Goal: Task Accomplishment & Management: Use online tool/utility

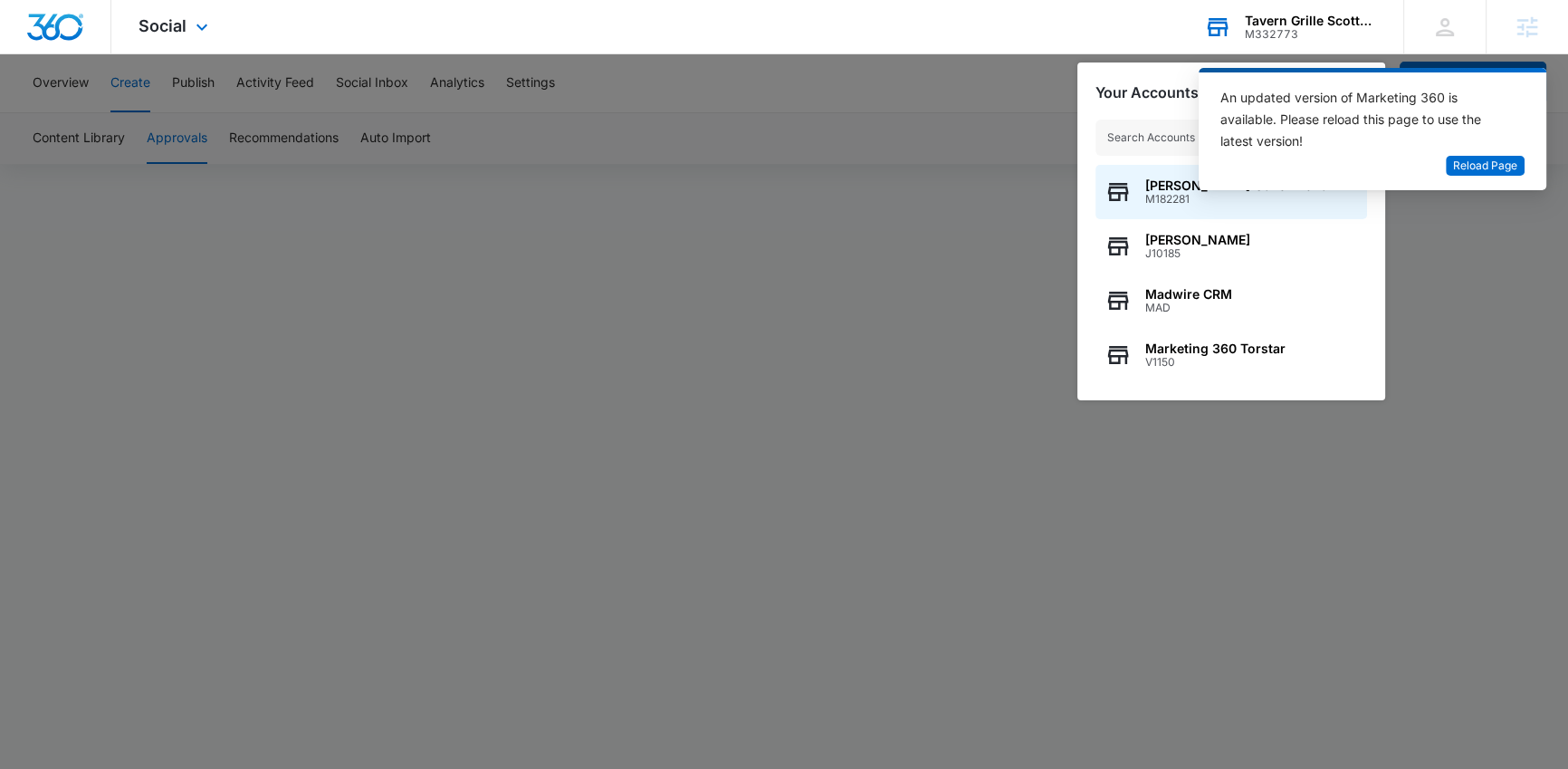
click at [1185, 137] on input "text" at bounding box center [1231, 138] width 271 height 36
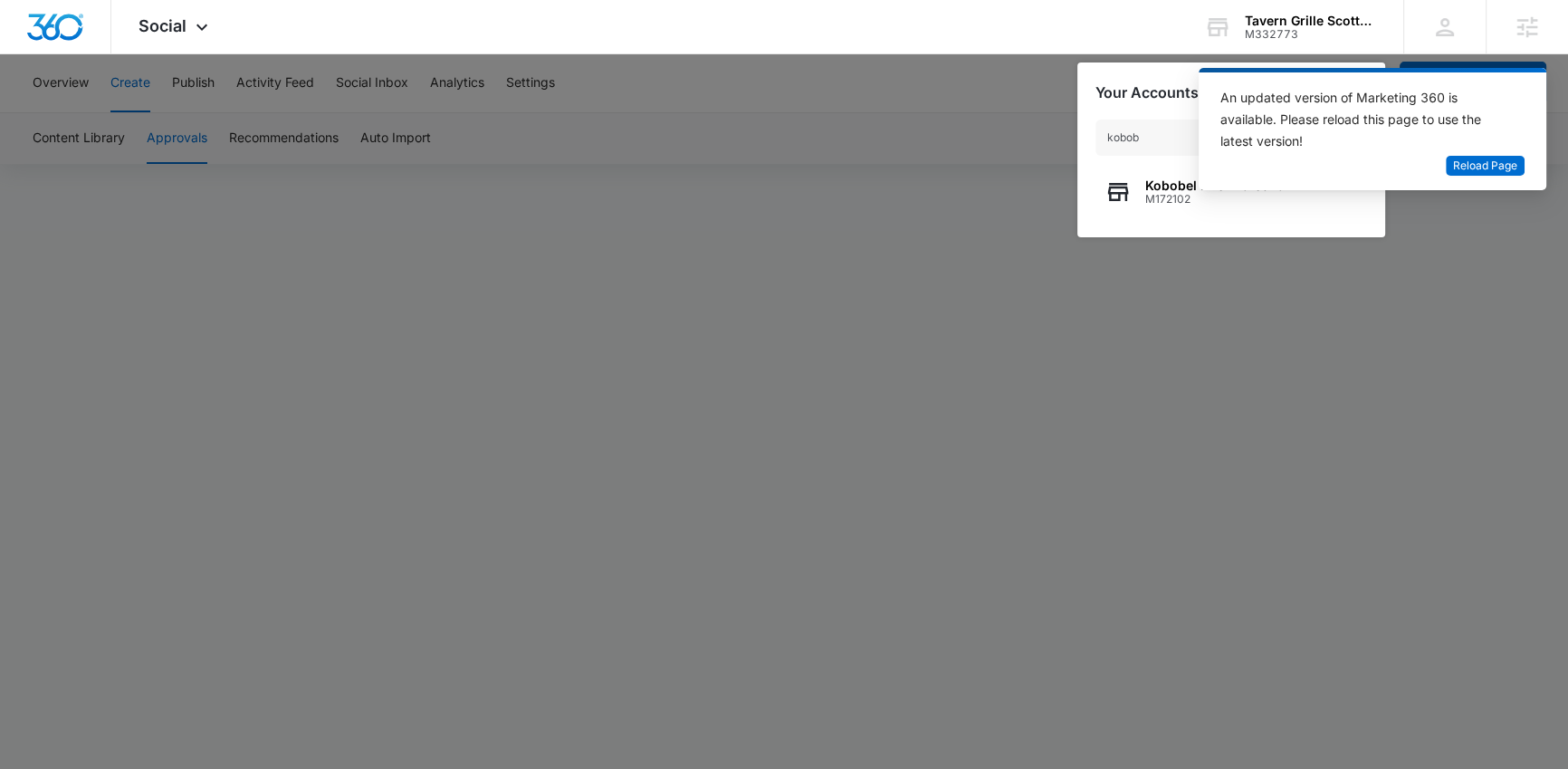
type input "kobob"
click at [1162, 189] on span "Kobobel Fire Protection" at bounding box center [1219, 186] width 148 height 15
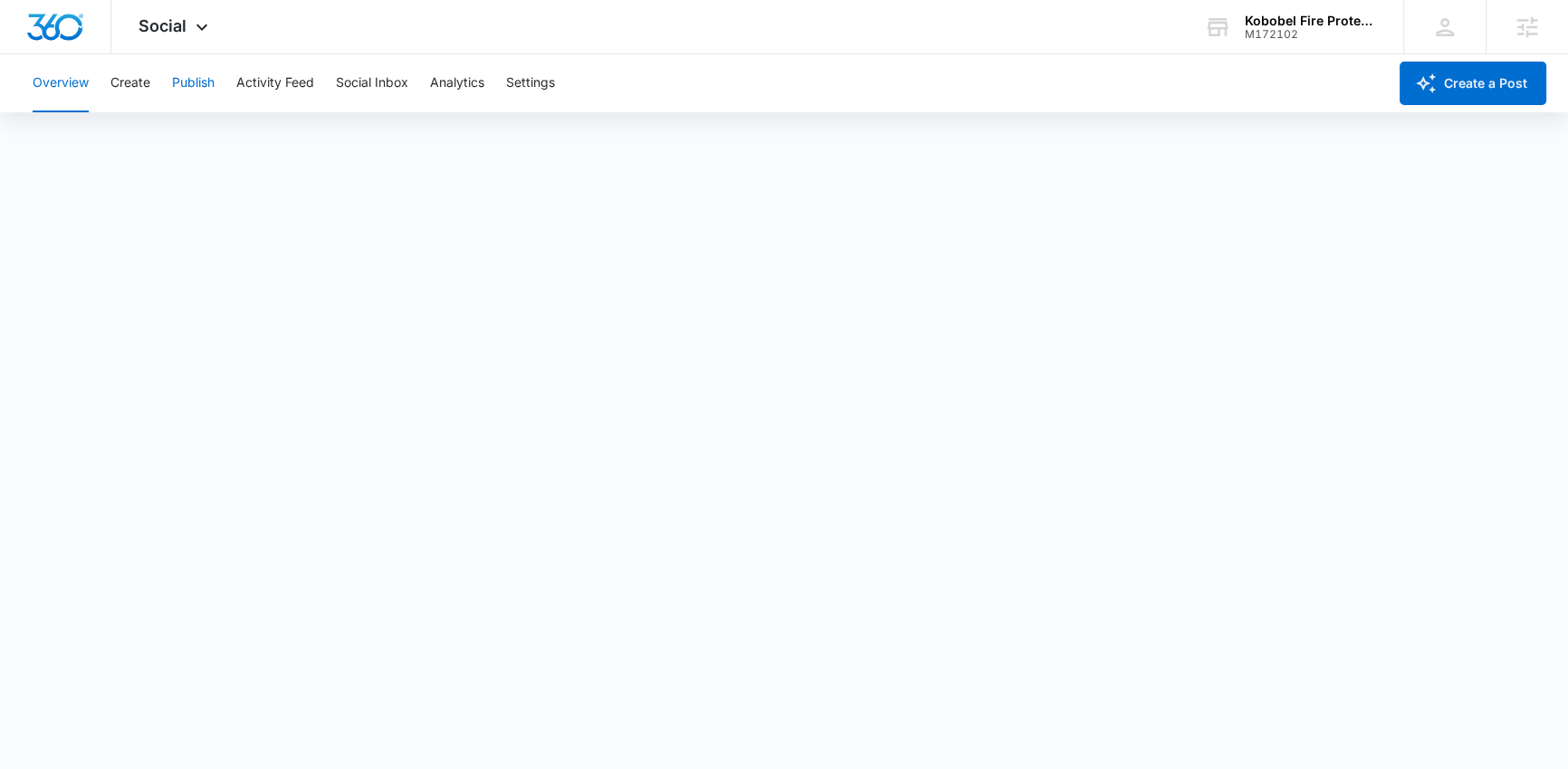
click at [195, 91] on button "Publish" at bounding box center [193, 83] width 43 height 58
click at [148, 88] on button "Create" at bounding box center [131, 83] width 40 height 58
click at [192, 124] on button "Approvals" at bounding box center [176, 139] width 61 height 51
click at [202, 71] on button "Publish" at bounding box center [193, 83] width 43 height 58
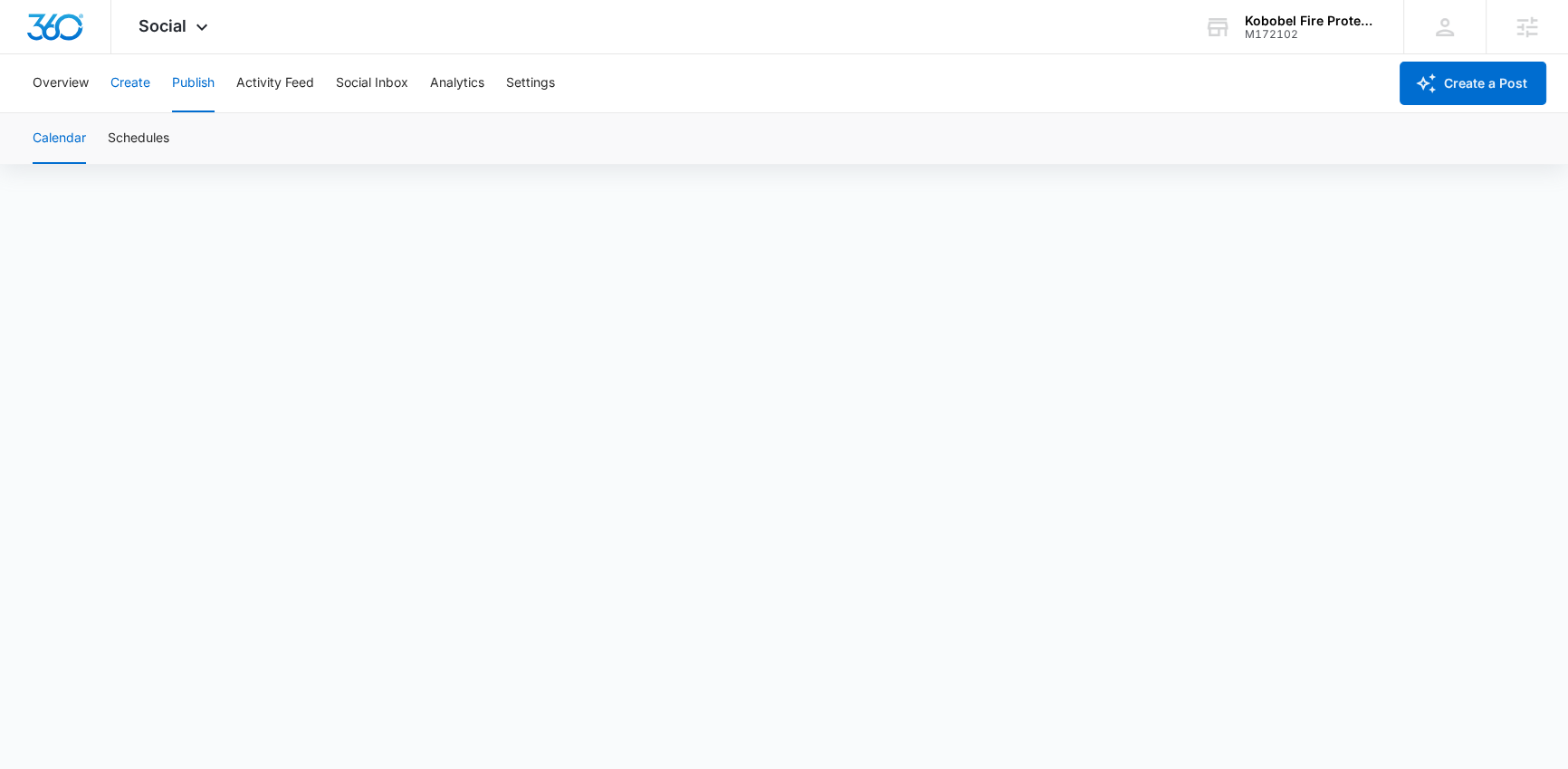
click at [141, 88] on button "Create" at bounding box center [131, 83] width 40 height 58
click at [172, 140] on button "Approvals" at bounding box center [176, 139] width 61 height 51
click at [73, 95] on button "Overview" at bounding box center [61, 83] width 56 height 58
click at [218, 94] on div "Overview Create Publish Activity Feed Social Inbox Analytics Settings" at bounding box center [704, 83] width 1365 height 58
click at [127, 95] on button "Create" at bounding box center [131, 83] width 40 height 58
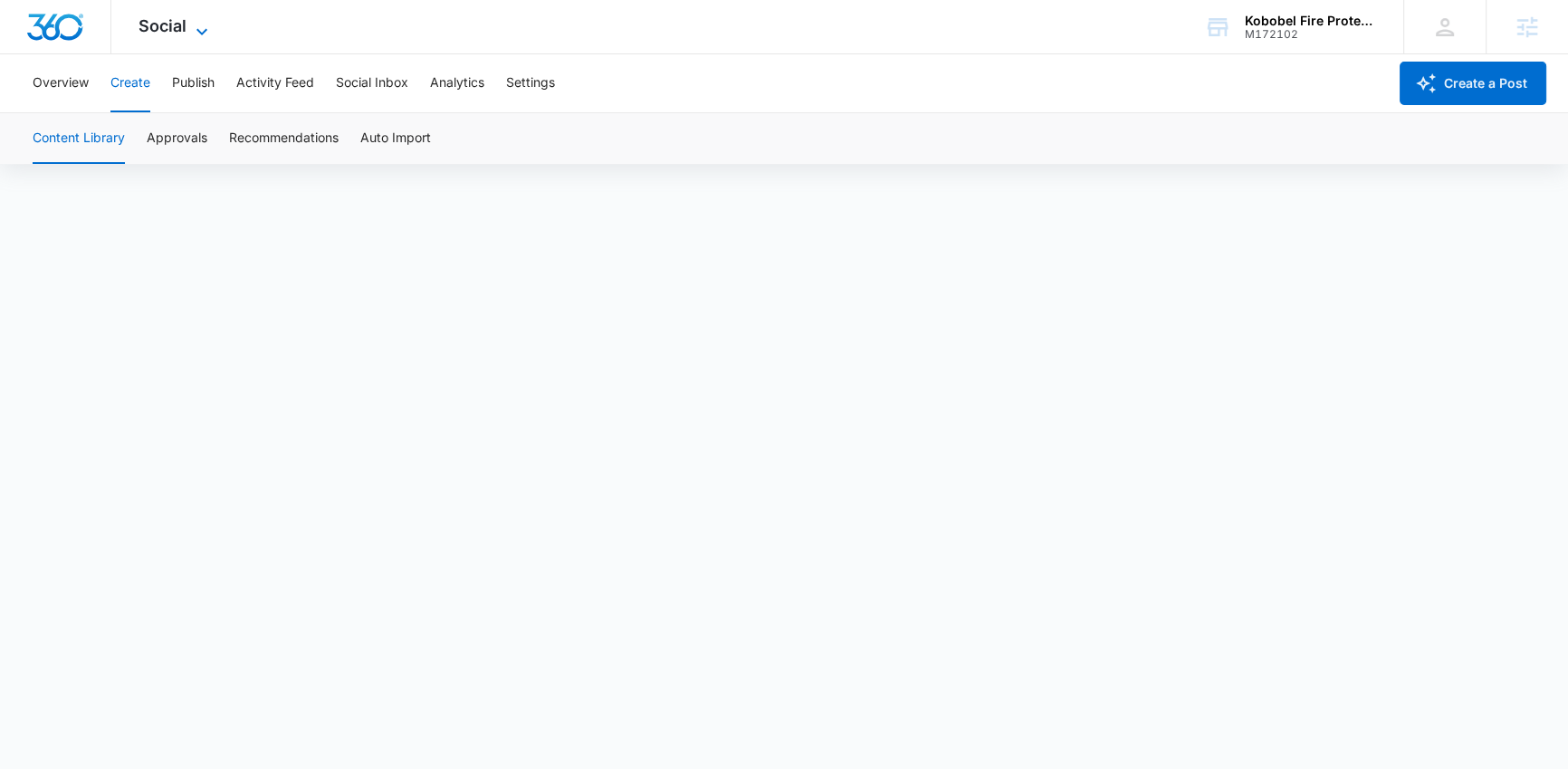
click at [141, 35] on span "Social" at bounding box center [162, 25] width 48 height 19
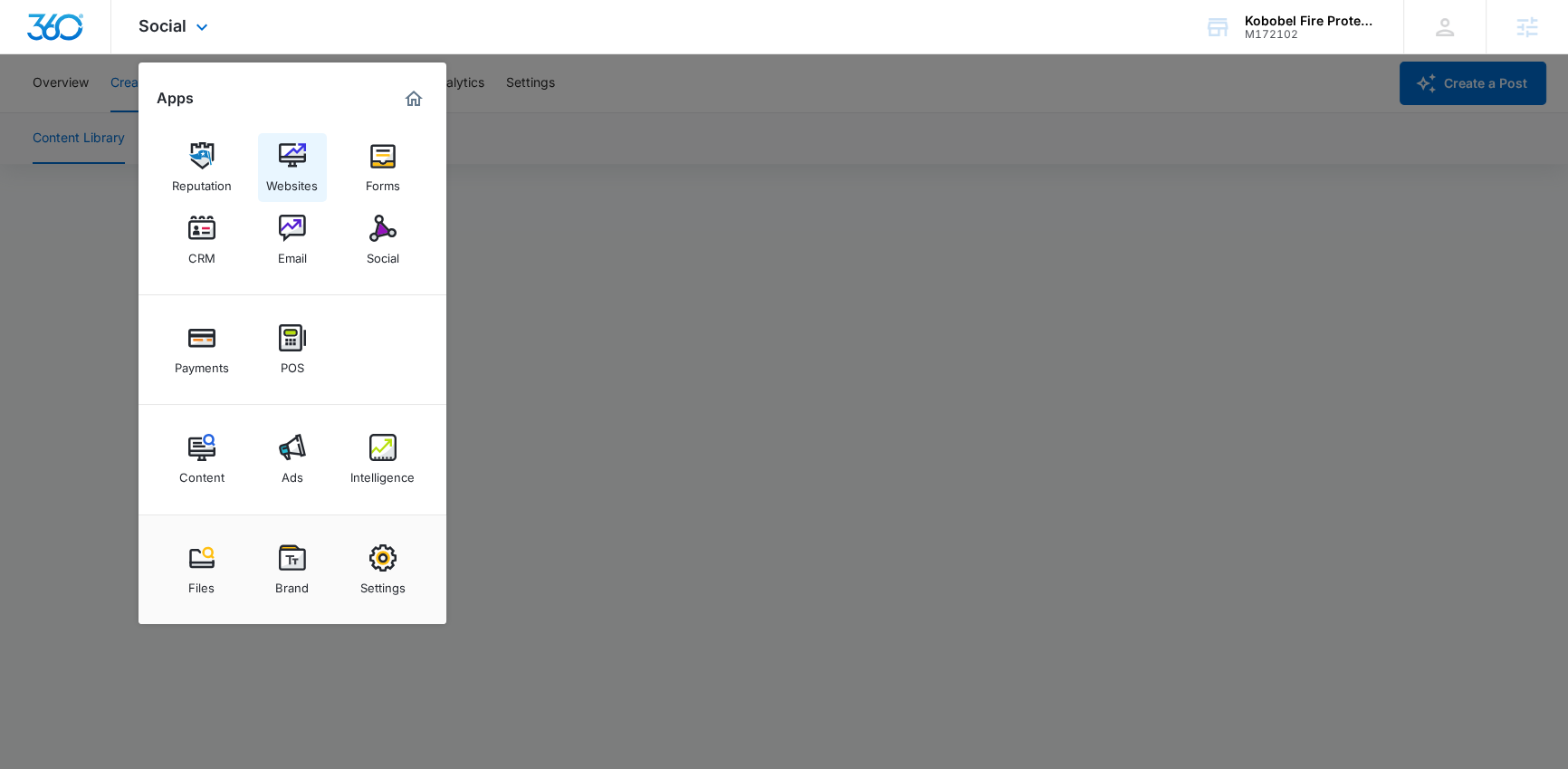
click at [290, 150] on img at bounding box center [292, 156] width 27 height 27
